Goal: Task Accomplishment & Management: Use online tool/utility

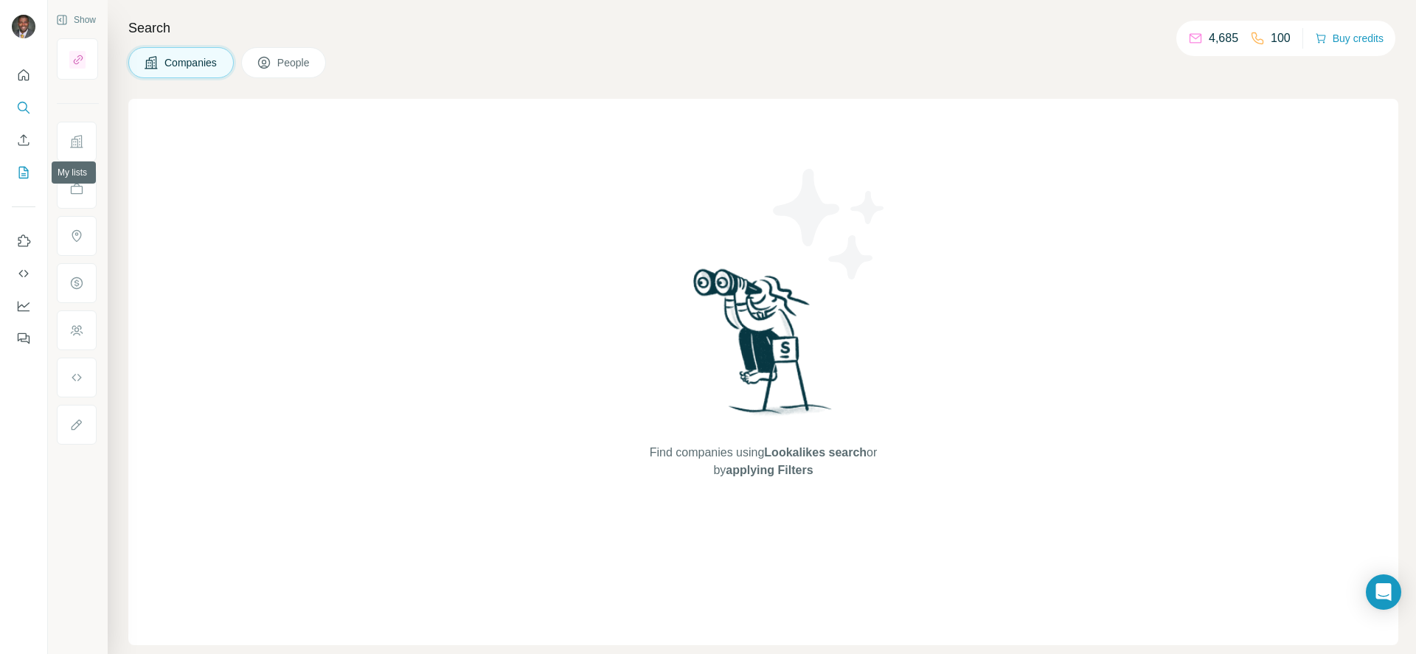
click at [29, 174] on icon "My lists" at bounding box center [23, 172] width 15 height 15
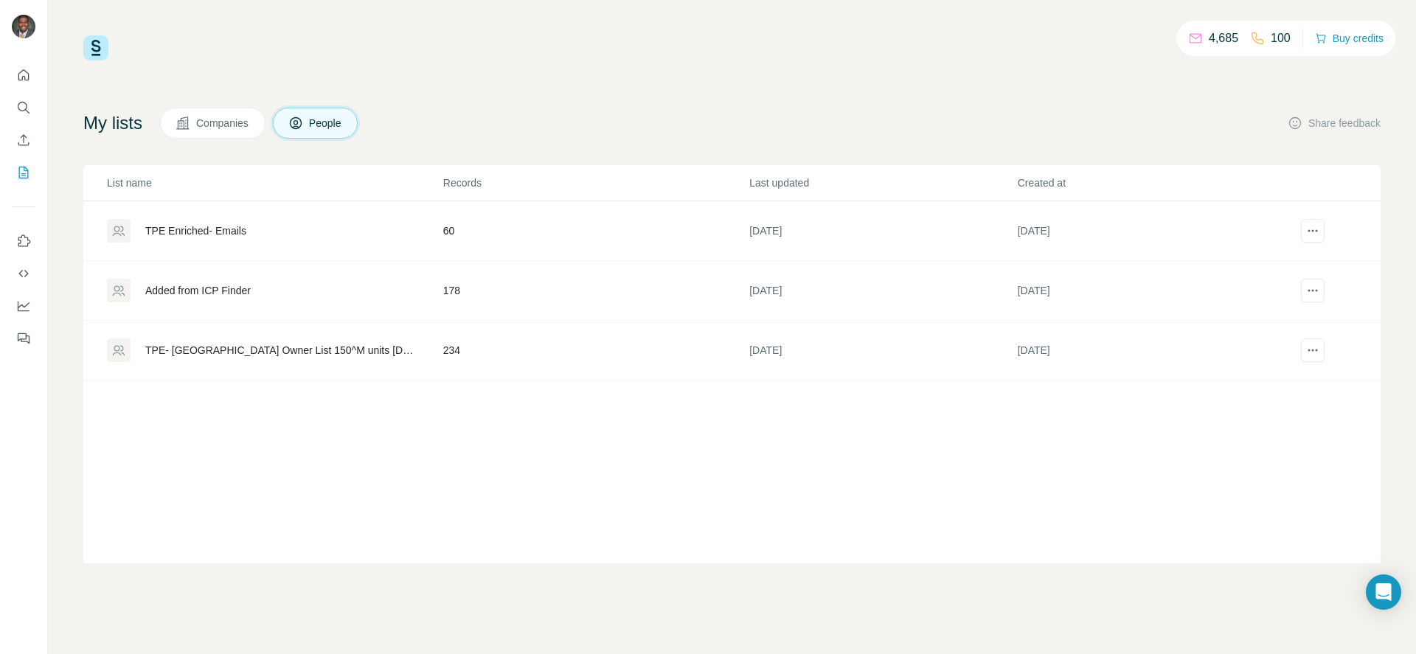
click at [214, 296] on div "Added from ICP Finder" at bounding box center [197, 290] width 105 height 15
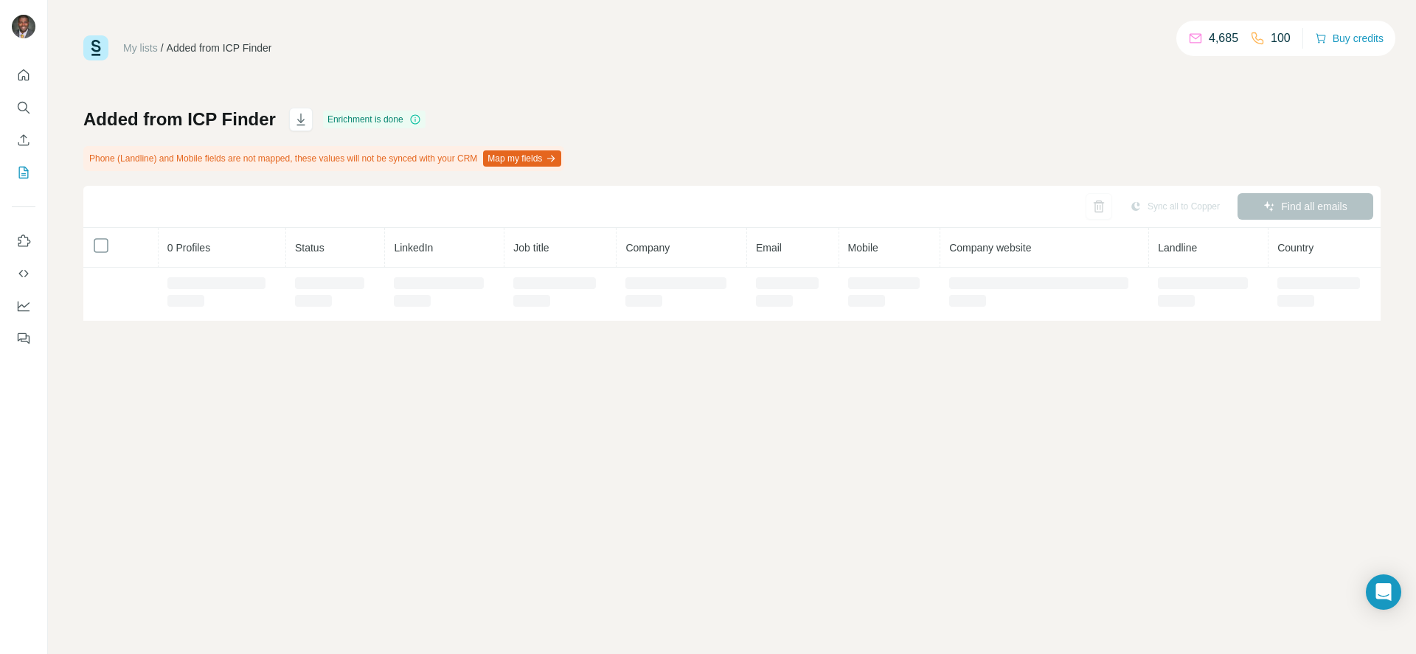
click at [218, 287] on div at bounding box center [216, 283] width 98 height 12
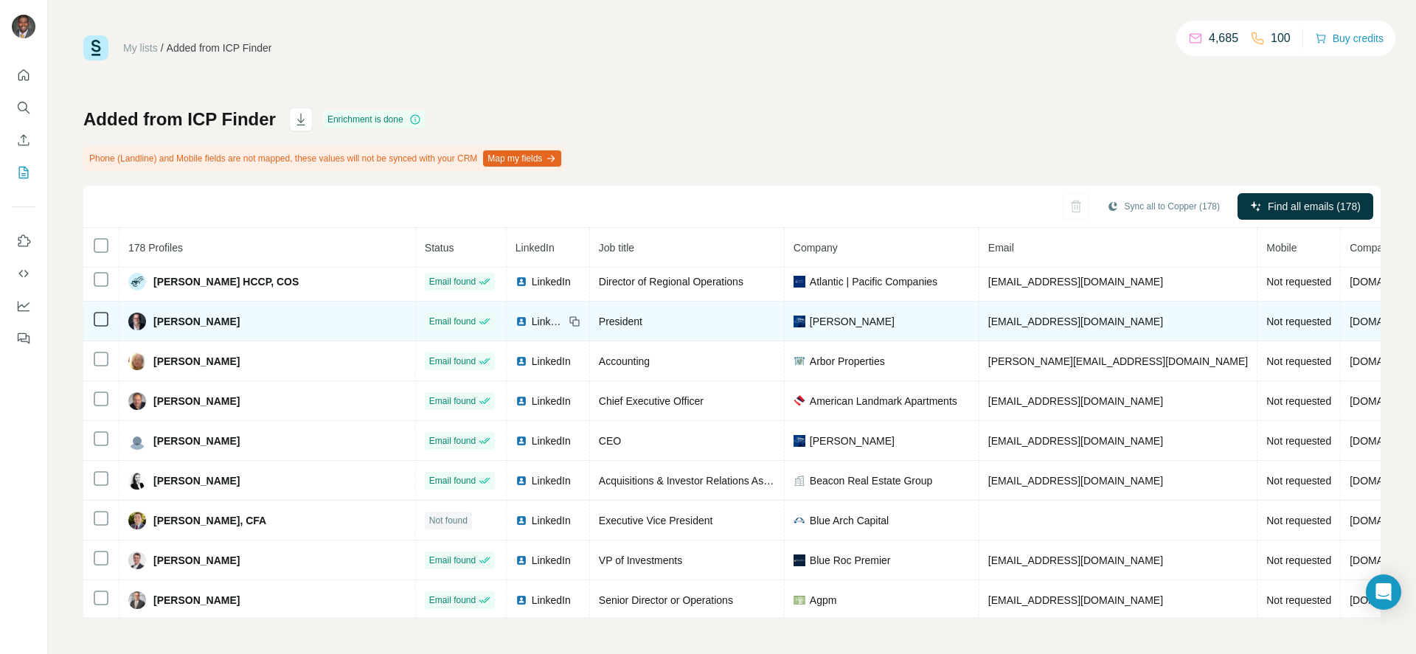
scroll to position [1649, 0]
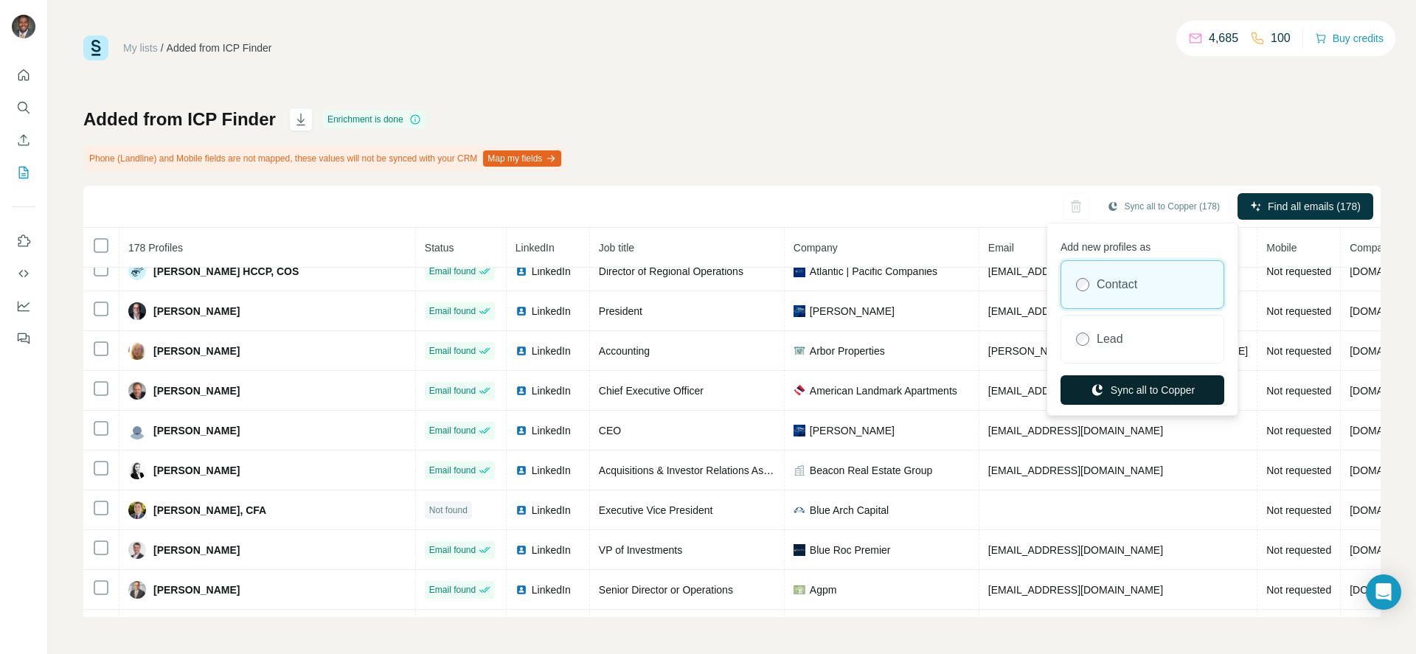
click at [1137, 384] on button "Sync all to Copper" at bounding box center [1143, 390] width 164 height 30
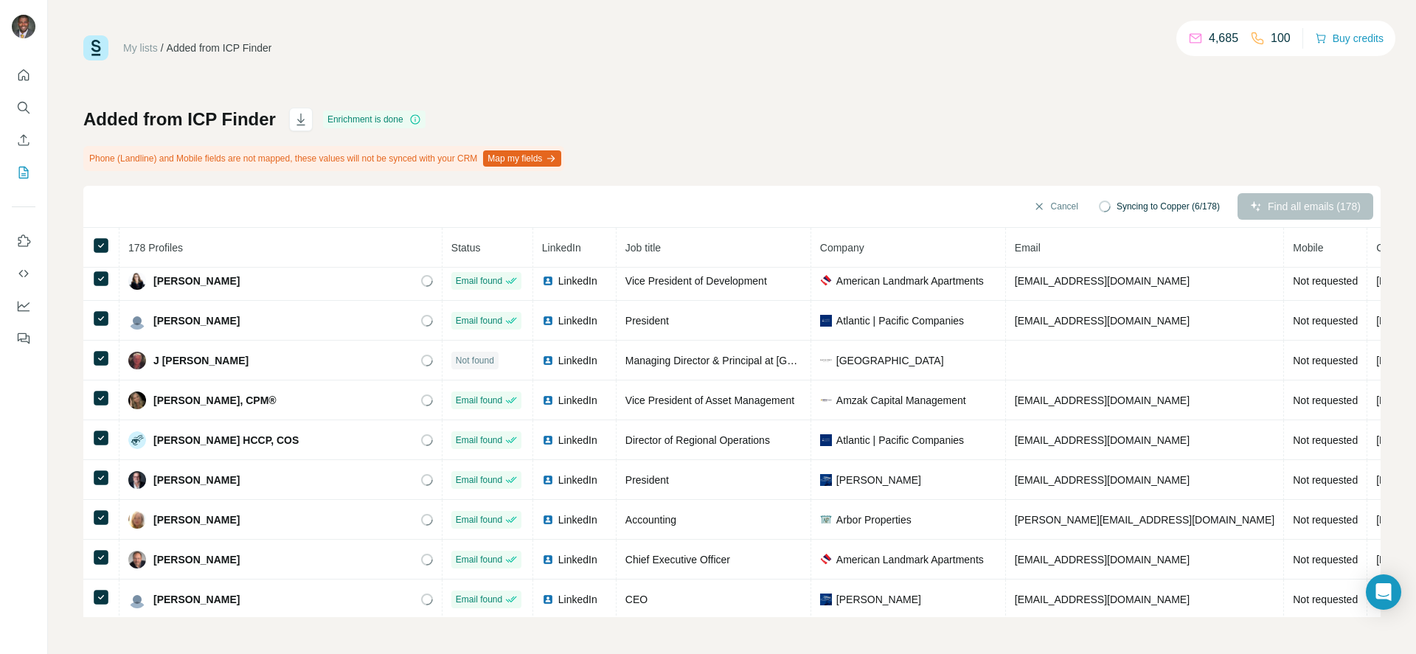
scroll to position [1428, 0]
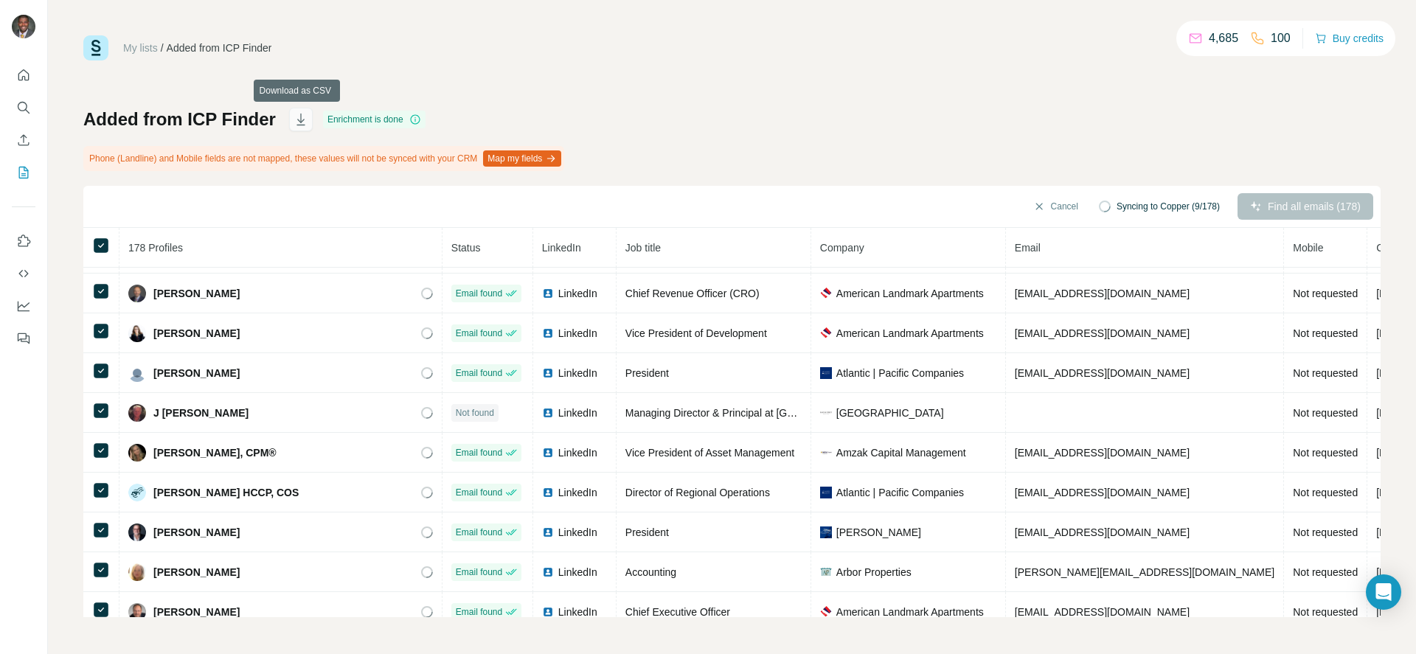
click at [297, 118] on icon "button" at bounding box center [301, 119] width 15 height 15
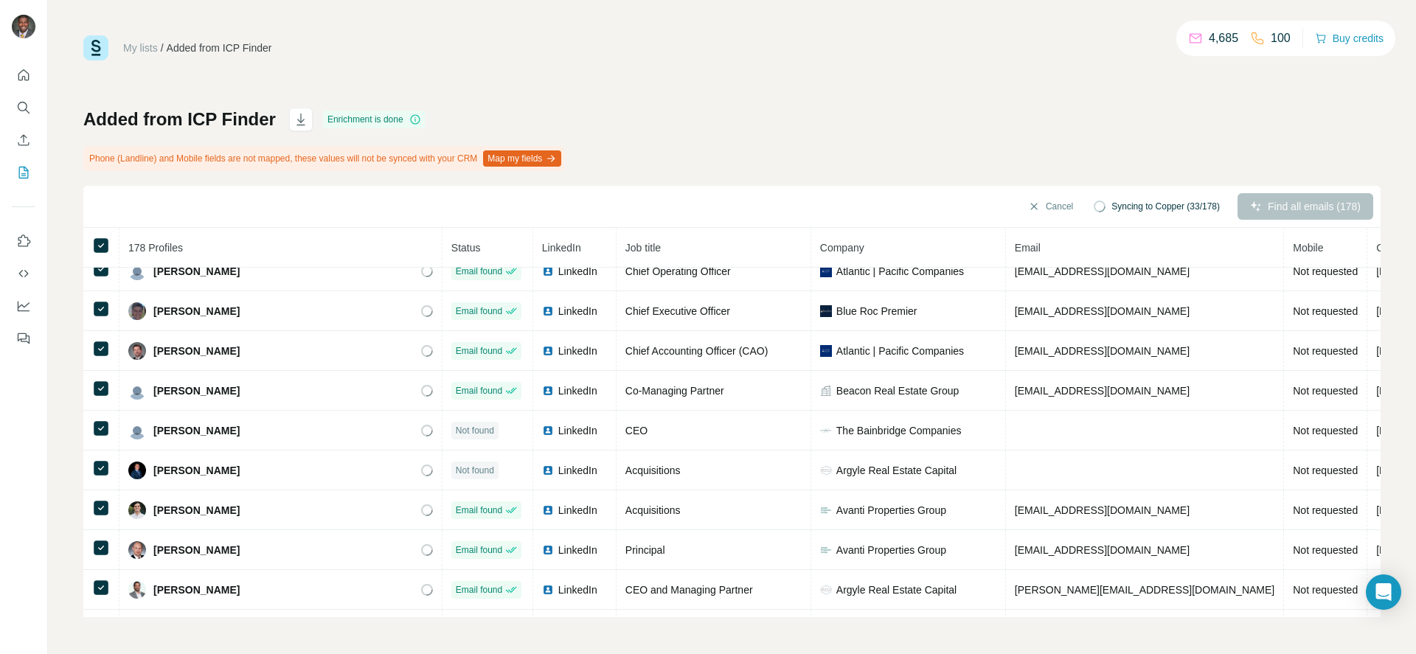
scroll to position [3641, 0]
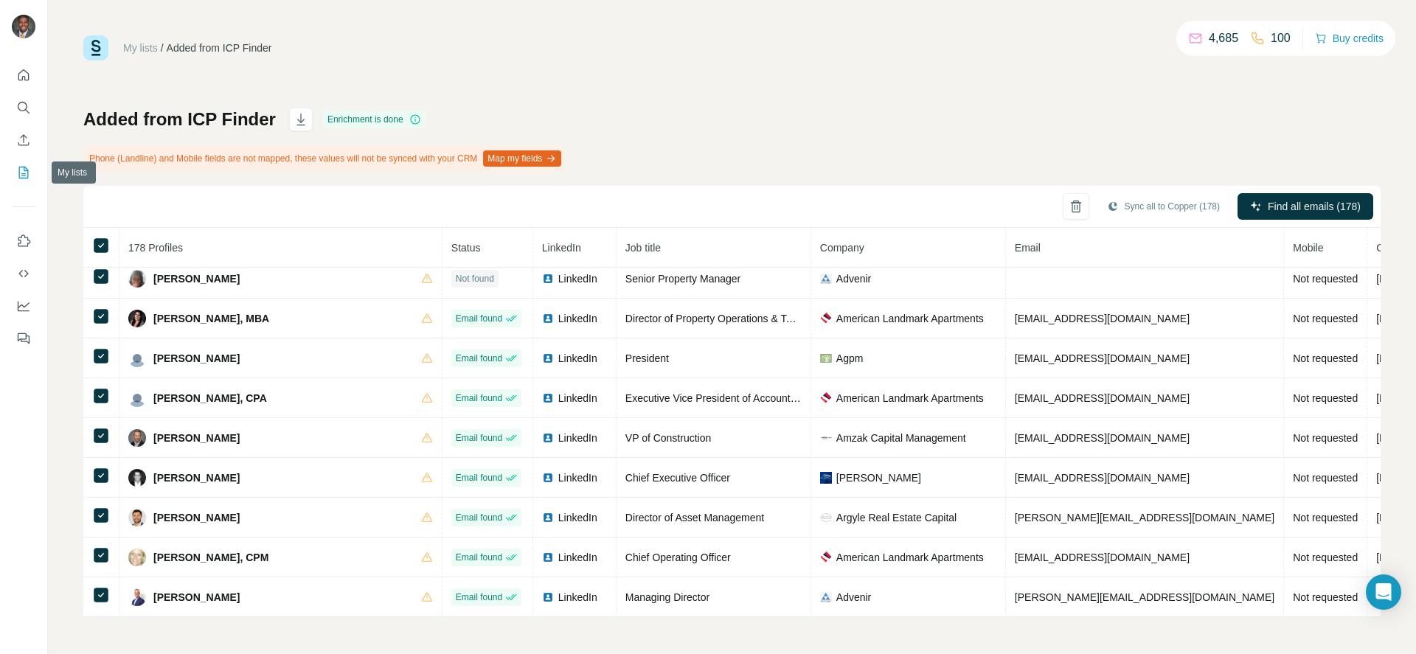
click at [19, 173] on icon "My lists" at bounding box center [24, 173] width 10 height 12
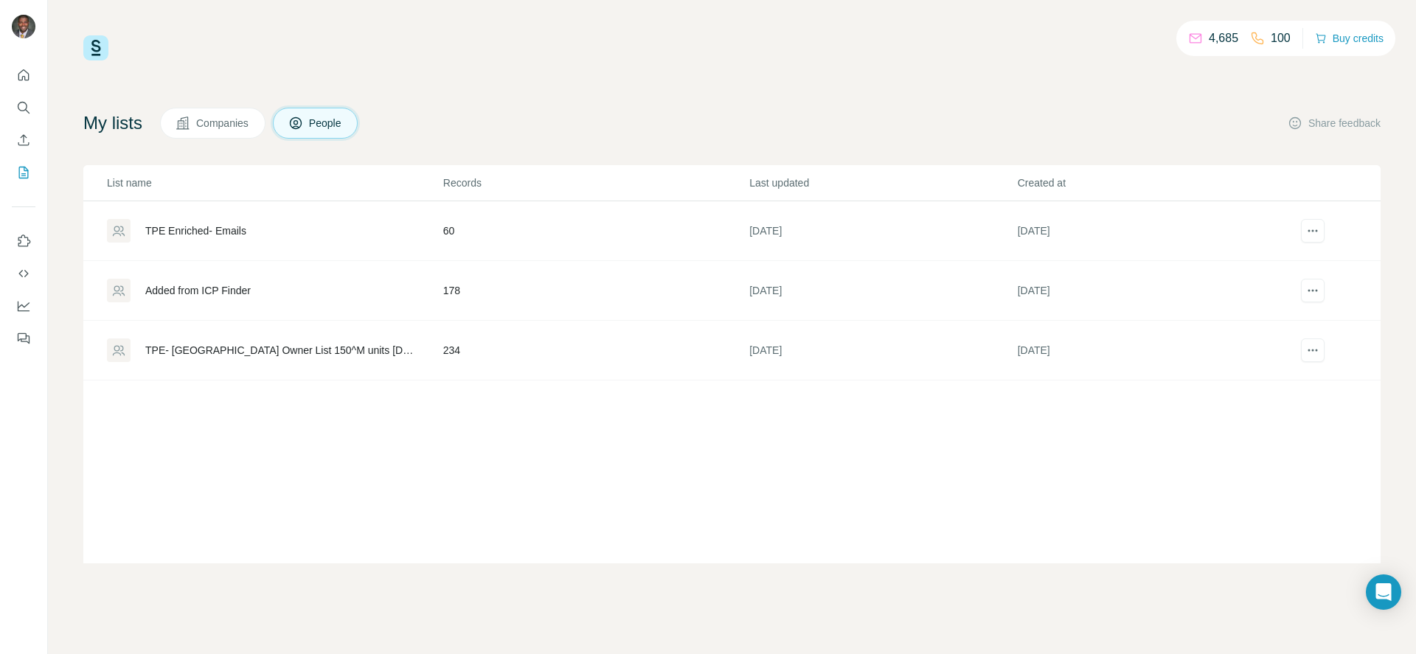
click at [226, 111] on button "Companies" at bounding box center [212, 123] width 105 height 31
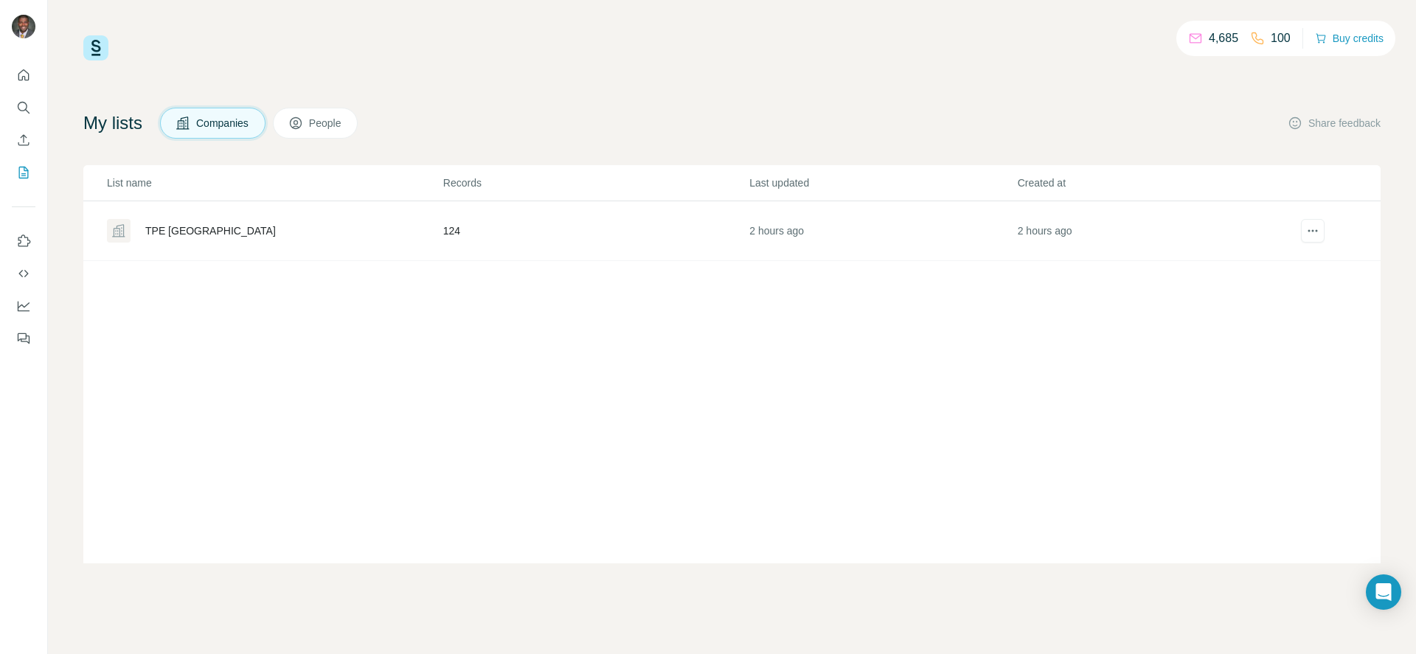
click at [153, 226] on div "TPE FL" at bounding box center [210, 230] width 131 height 15
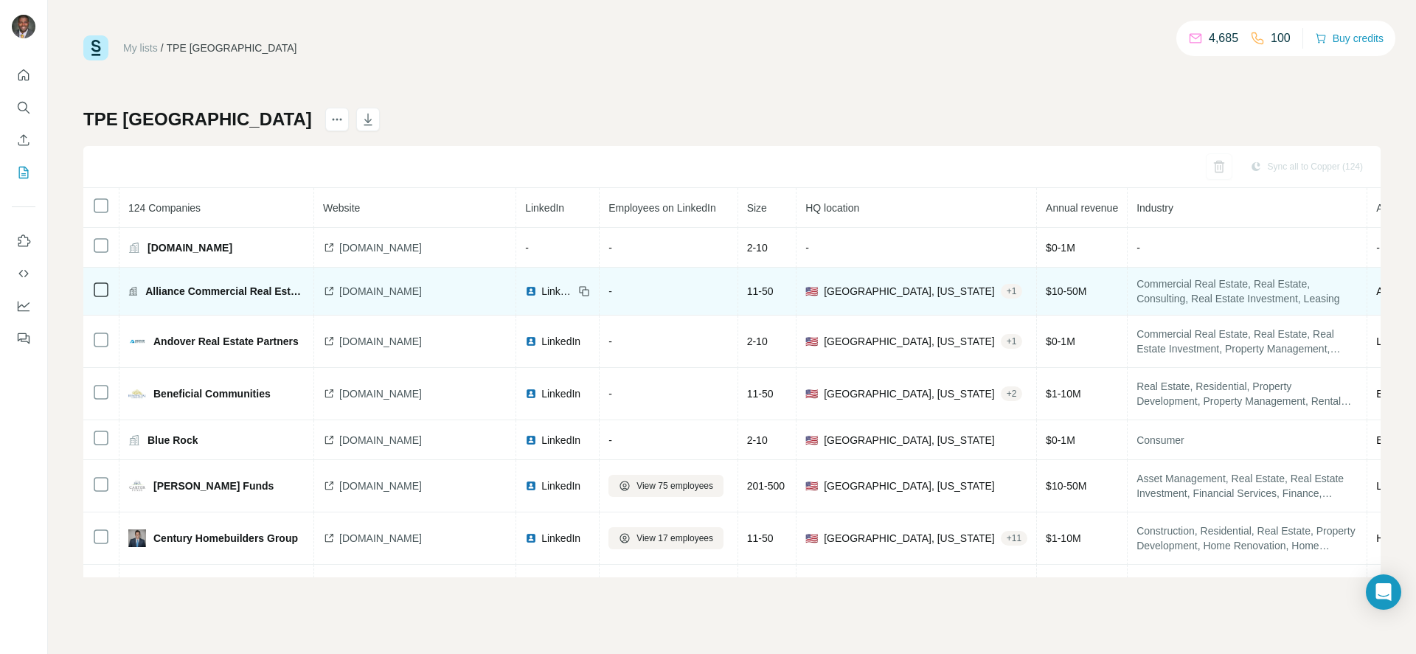
click at [541, 294] on span "LinkedIn" at bounding box center [557, 291] width 32 height 15
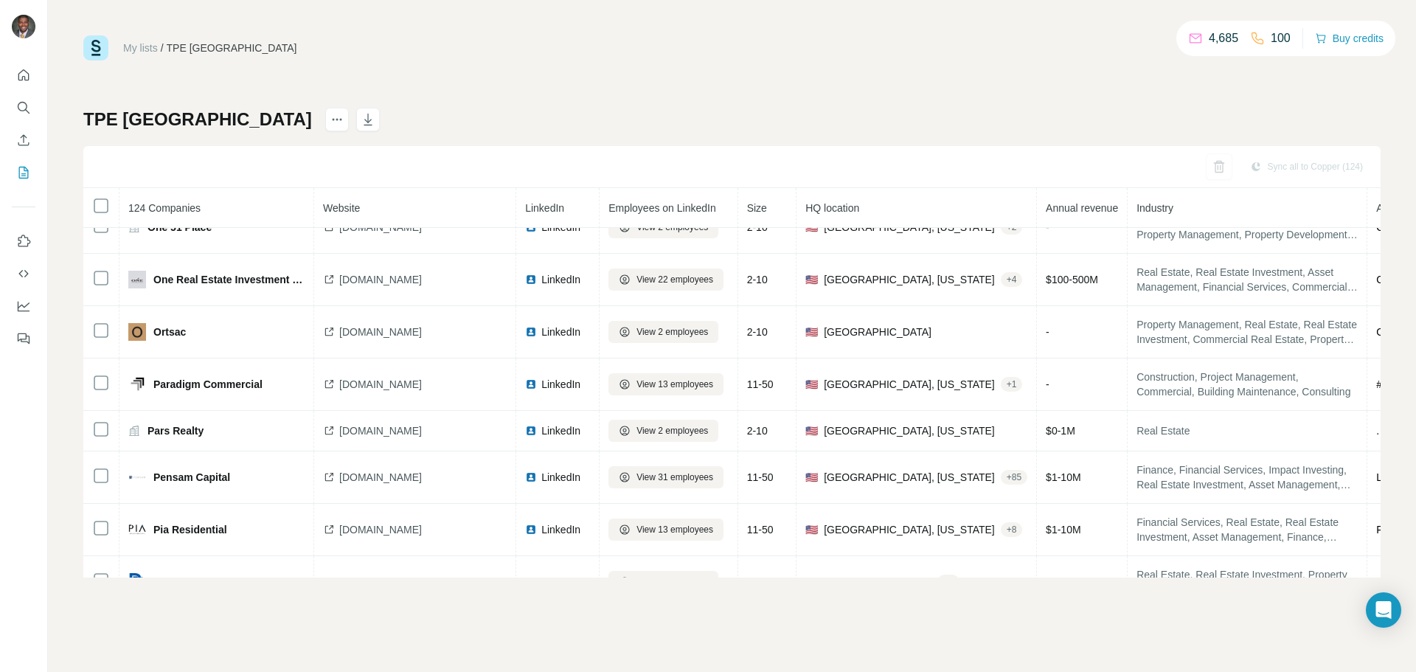
scroll to position [3159, 0]
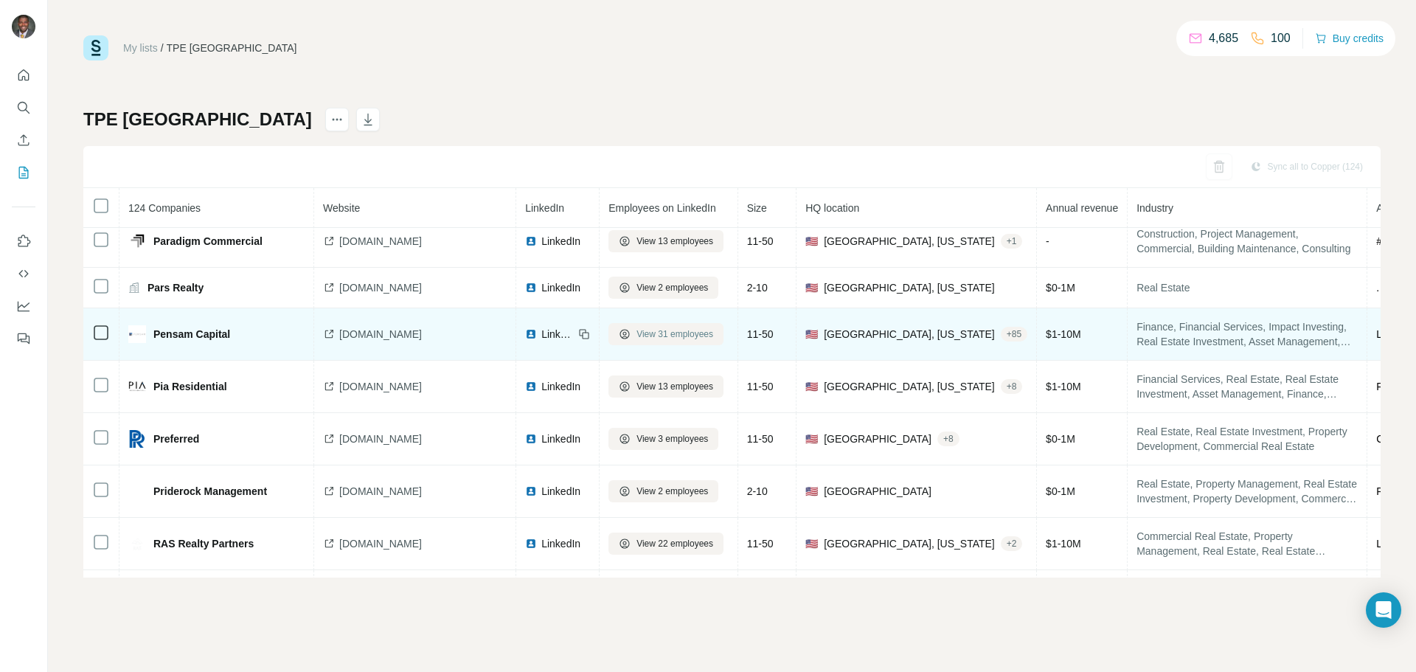
click at [645, 329] on span "View 31 employees" at bounding box center [675, 333] width 77 height 13
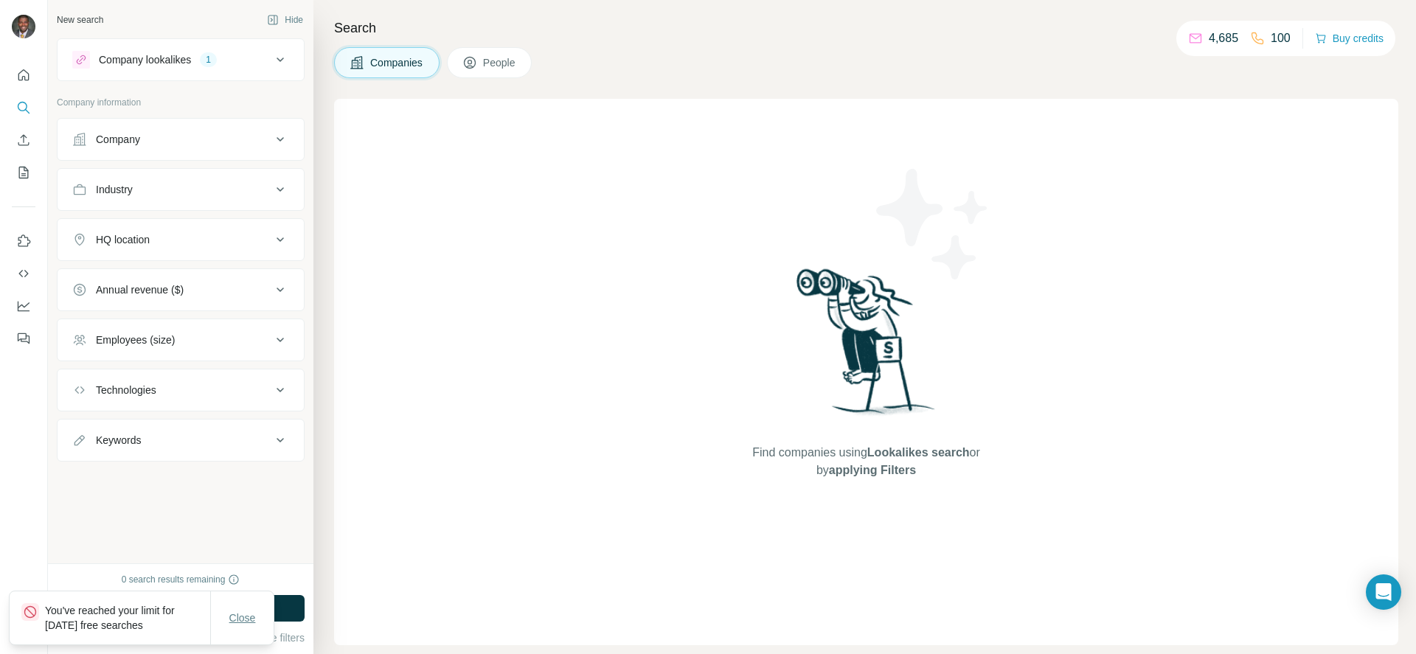
click at [252, 620] on span "Close" at bounding box center [242, 618] width 27 height 15
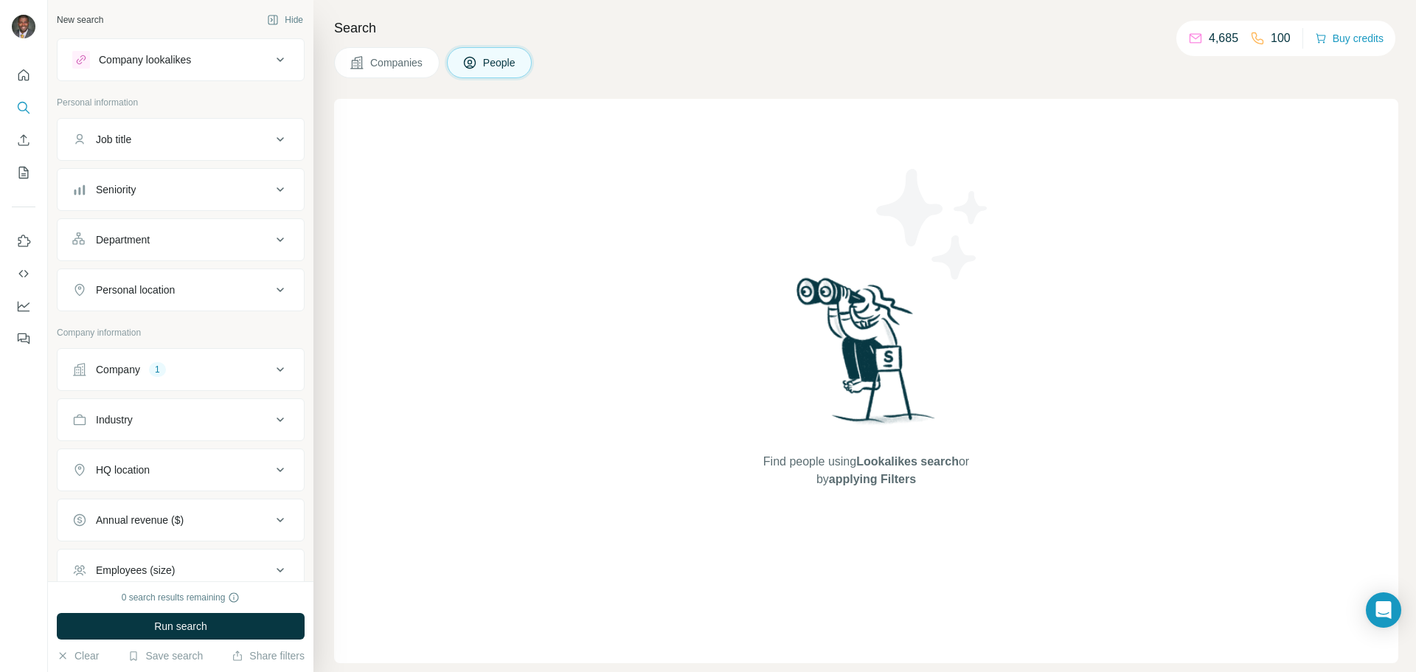
click at [229, 61] on div "Company lookalikes" at bounding box center [171, 60] width 199 height 18
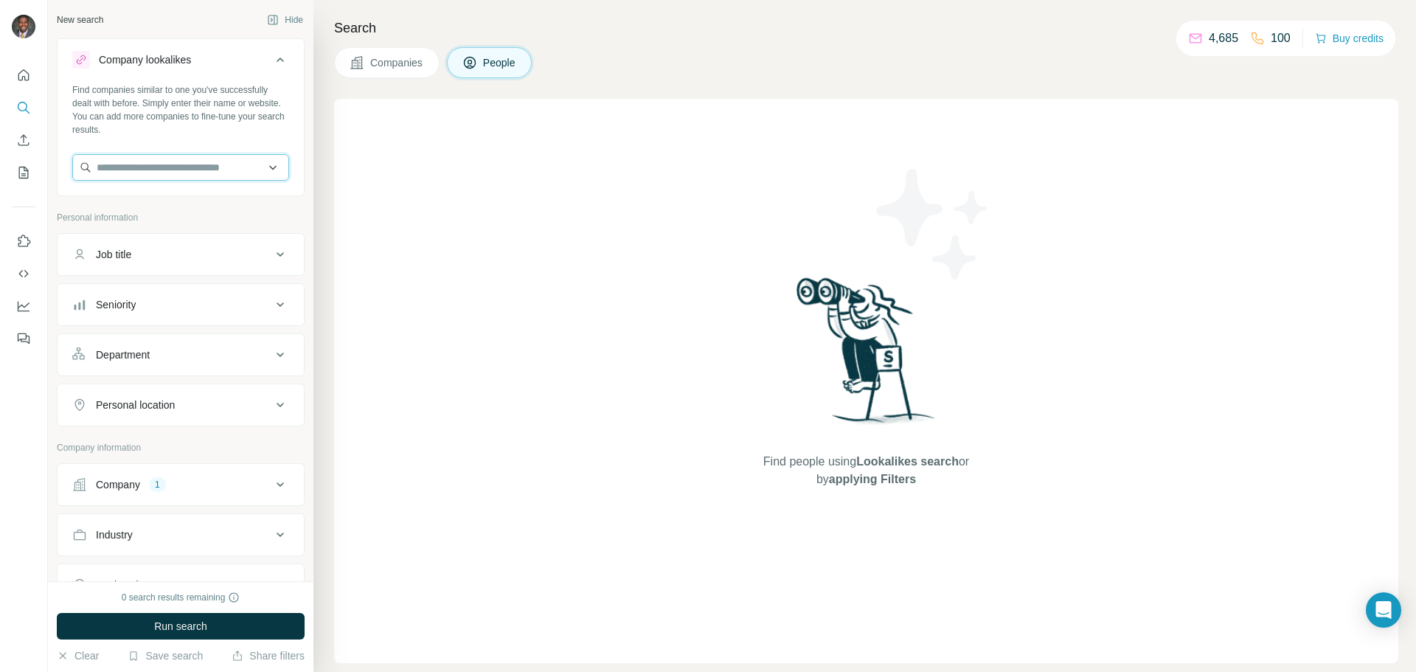
click at [161, 168] on input "text" at bounding box center [180, 167] width 217 height 27
click at [395, 66] on span "Companies" at bounding box center [397, 62] width 54 height 15
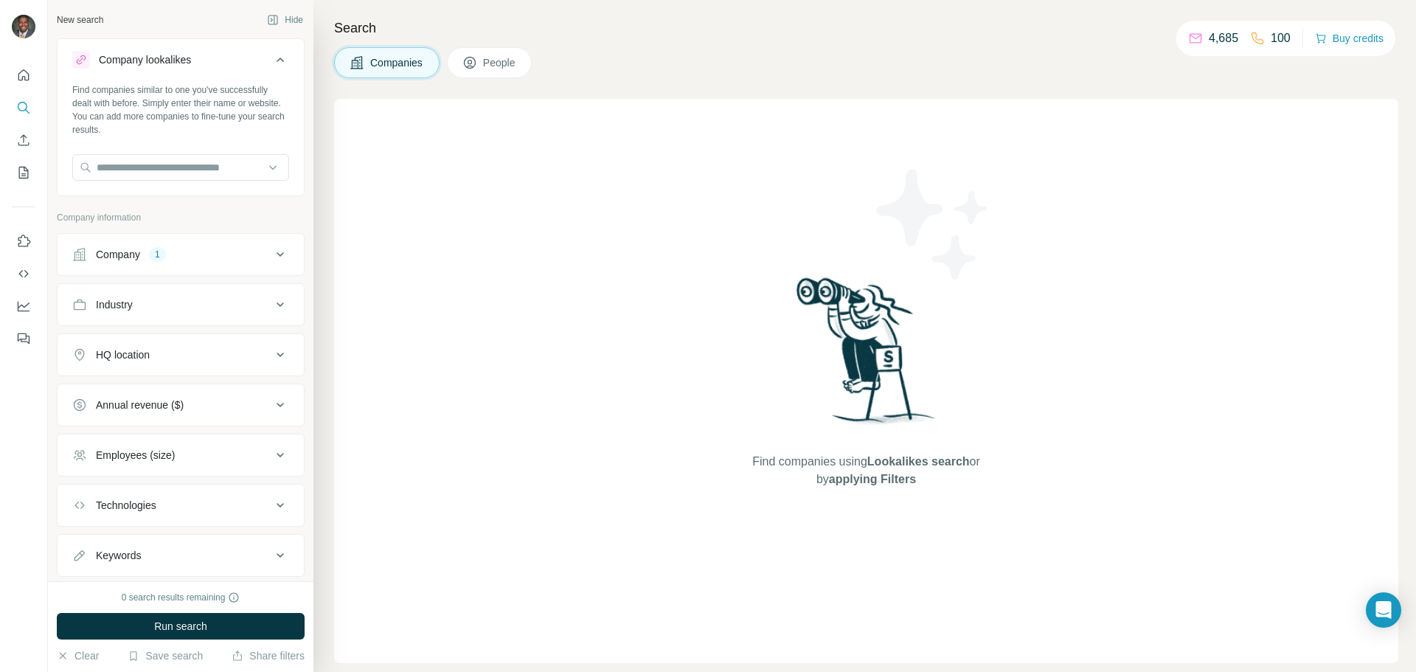
click at [453, 75] on div "Companies People" at bounding box center [433, 62] width 198 height 31
click at [461, 72] on button "People" at bounding box center [490, 62] width 86 height 31
